Goal: Information Seeking & Learning: Check status

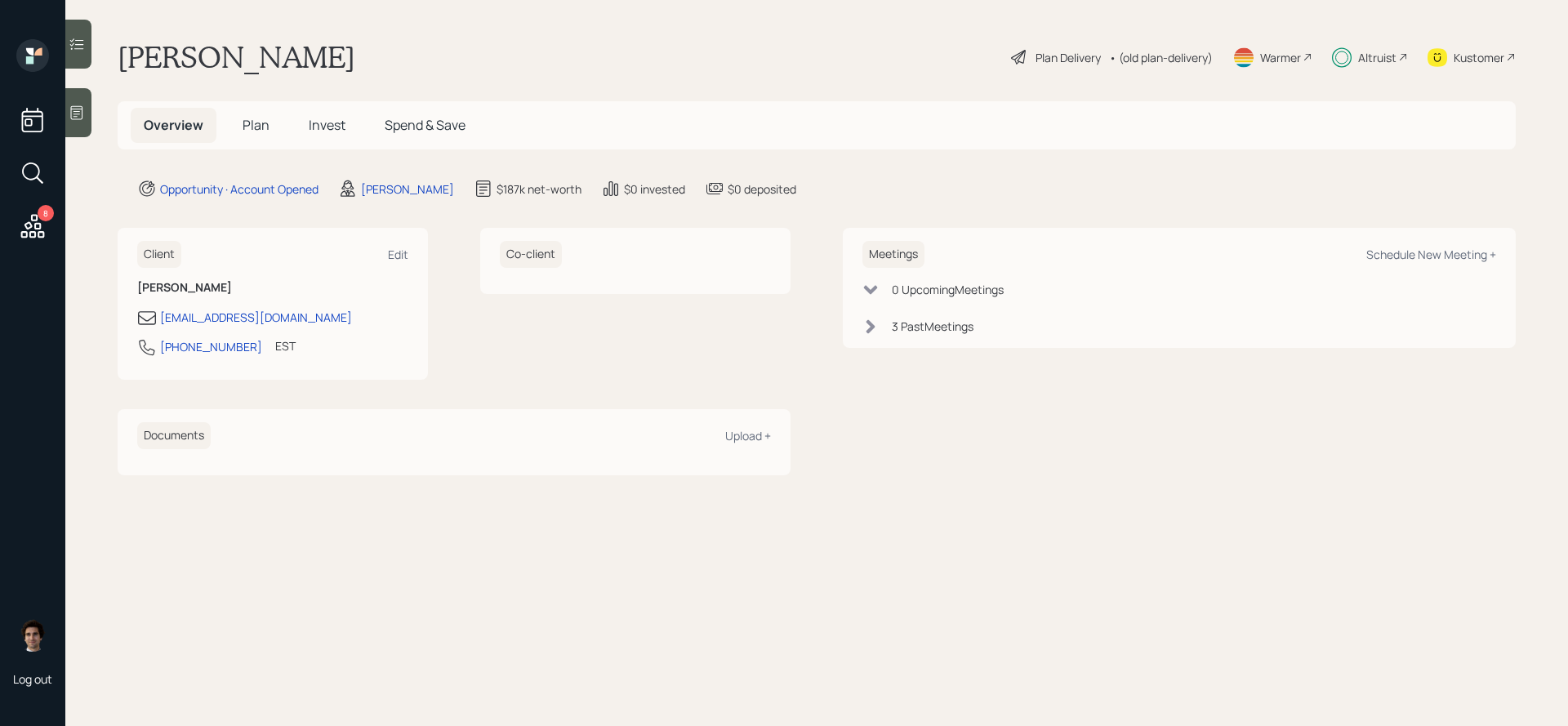
click at [329, 130] on span "Invest" at bounding box center [326, 125] width 37 height 18
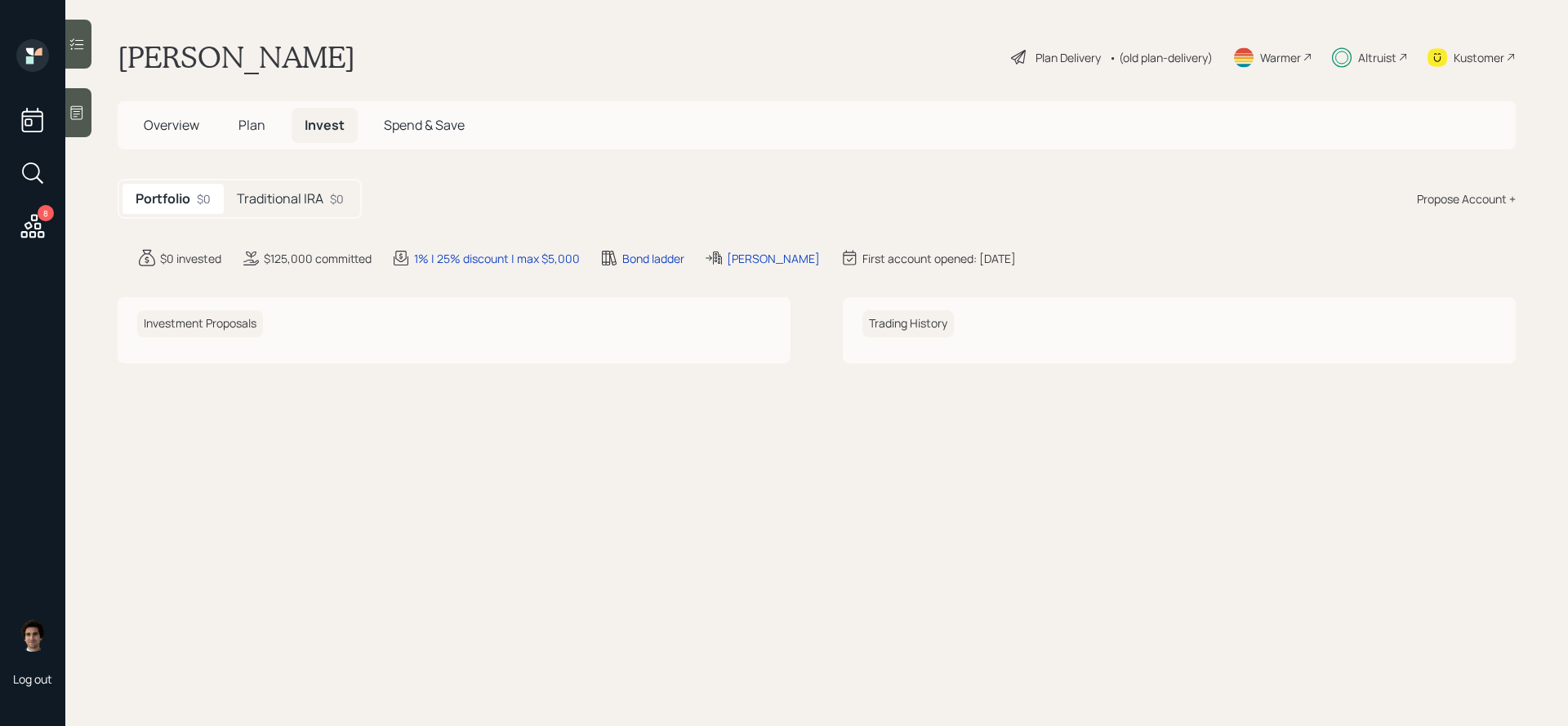
click at [278, 191] on h5 "Traditional IRA" at bounding box center [279, 199] width 86 height 15
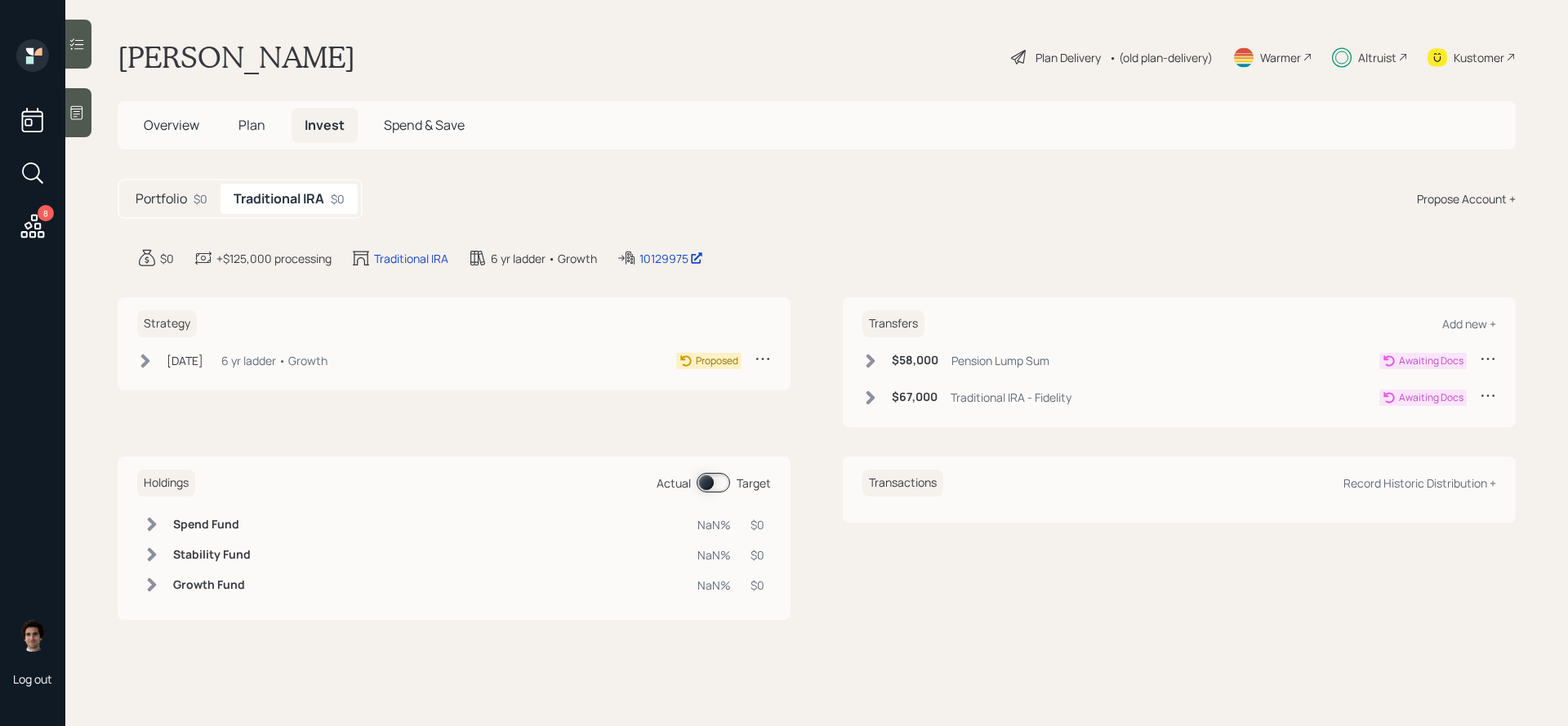
click at [243, 369] on div "[DATE] [DATE] 3:36 PM EDT 6 yr ladder • Growth" at bounding box center [232, 360] width 191 height 20
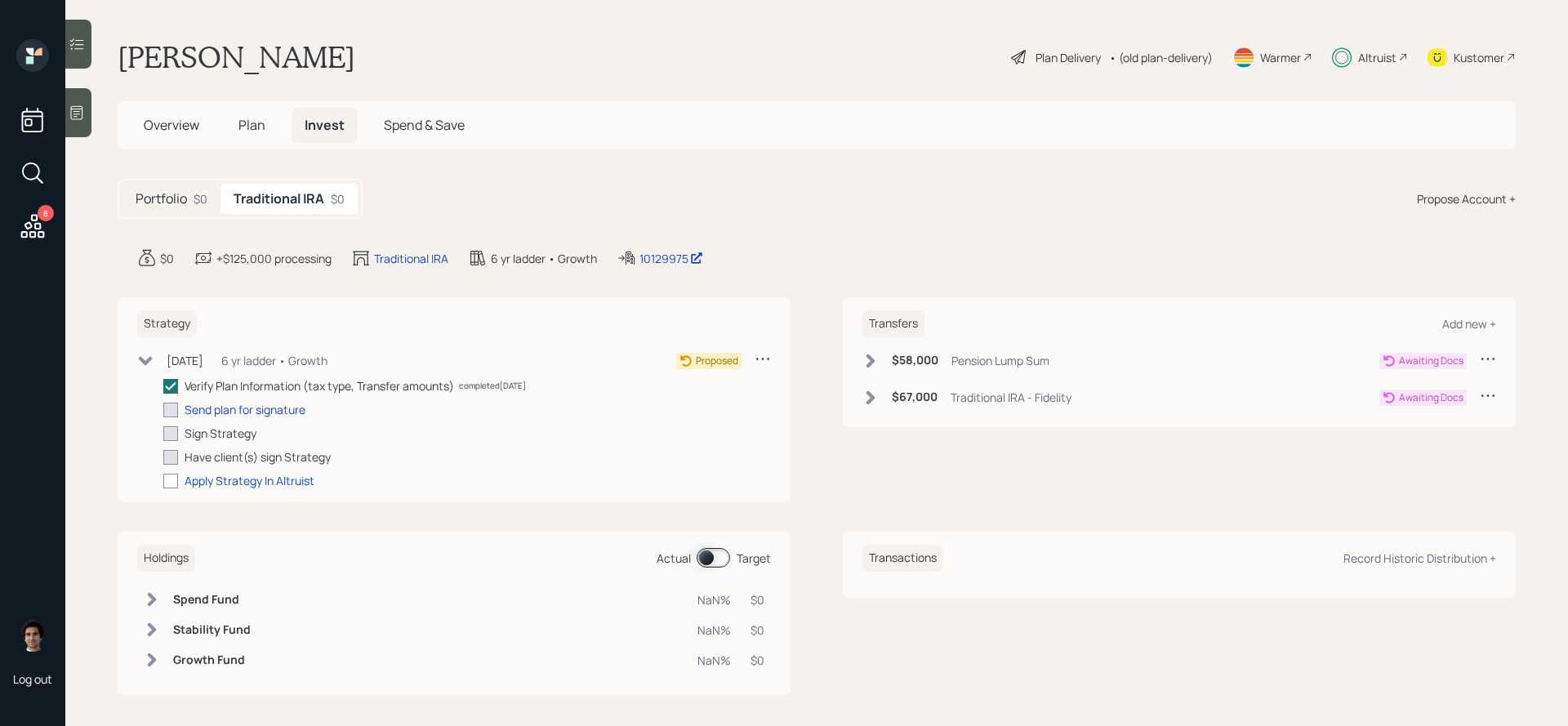
click at [205, 208] on div "Portfolio $0" at bounding box center [171, 198] width 98 height 30
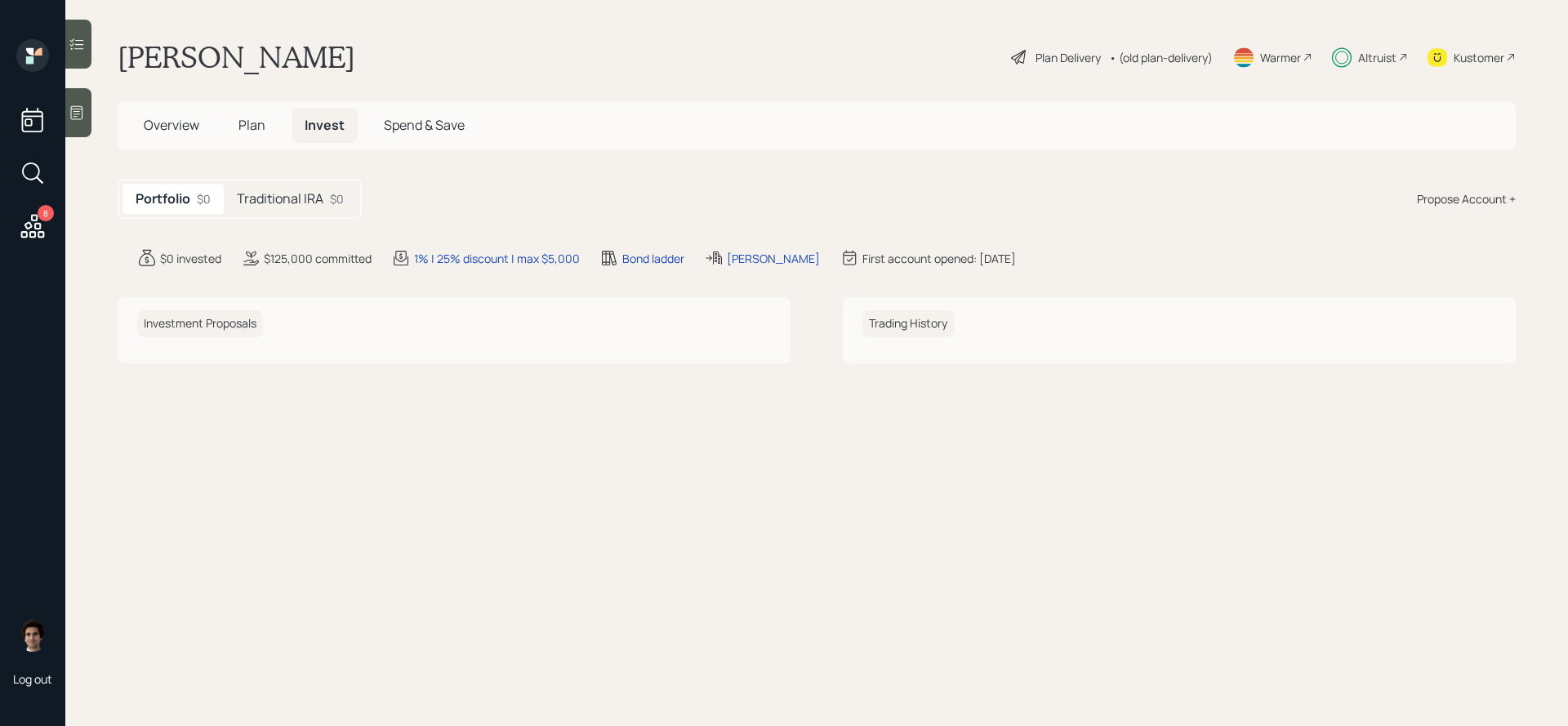
click at [1395, 60] on div "Altruist" at bounding box center [1377, 57] width 38 height 17
